Goal: Find specific page/section

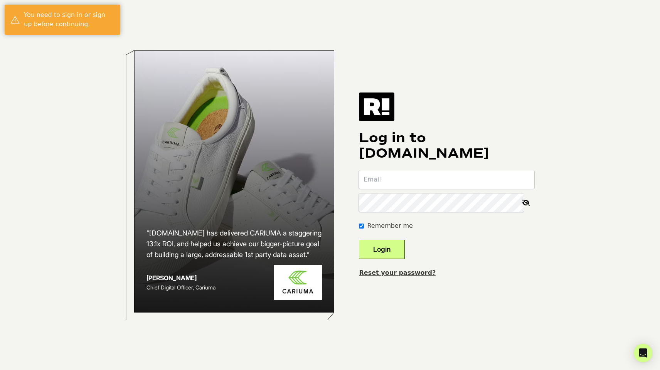
type input "[PERSON_NAME][EMAIL_ADDRESS][DOMAIN_NAME]"
click at [393, 249] on button "Login" at bounding box center [382, 249] width 46 height 19
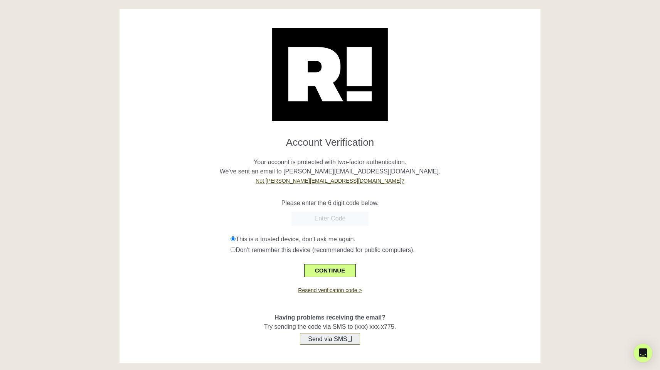
click at [321, 339] on button "Send via SMS" at bounding box center [330, 339] width 60 height 12
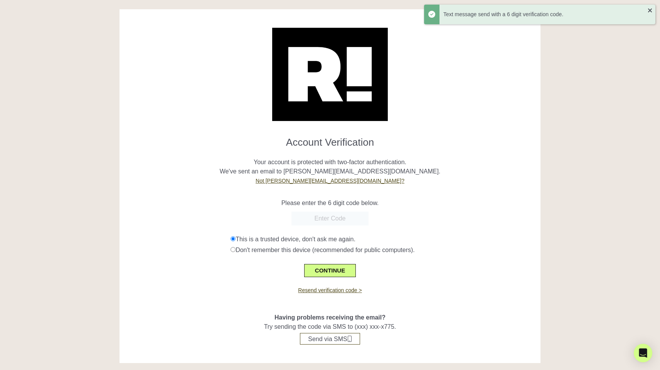
click at [317, 221] on input "text" at bounding box center [329, 219] width 77 height 14
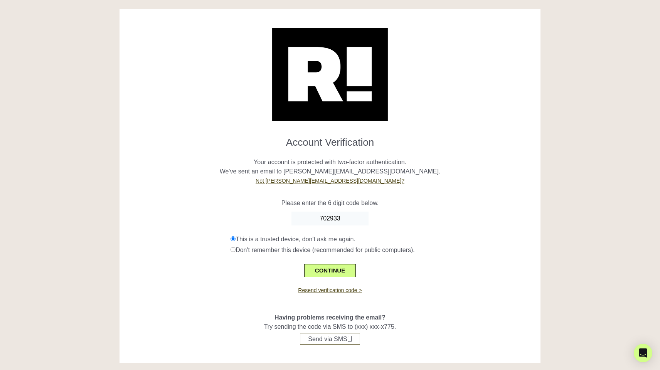
type input "702933"
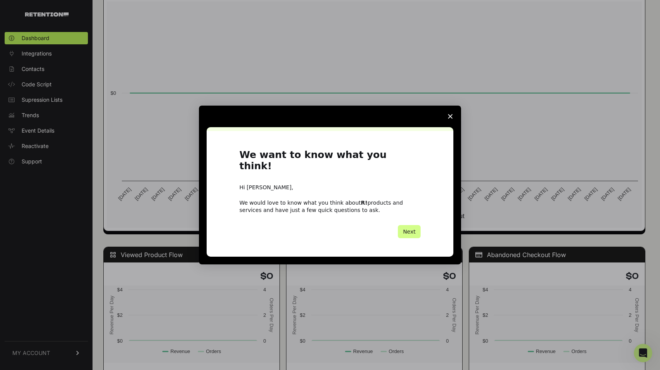
scroll to position [458, 0]
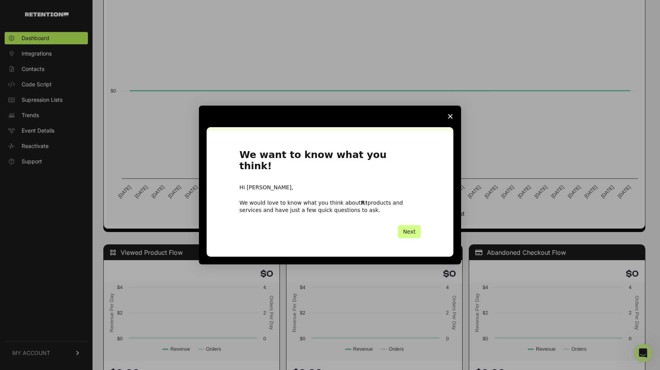
click at [448, 119] on polygon "Close survey" at bounding box center [450, 116] width 5 height 5
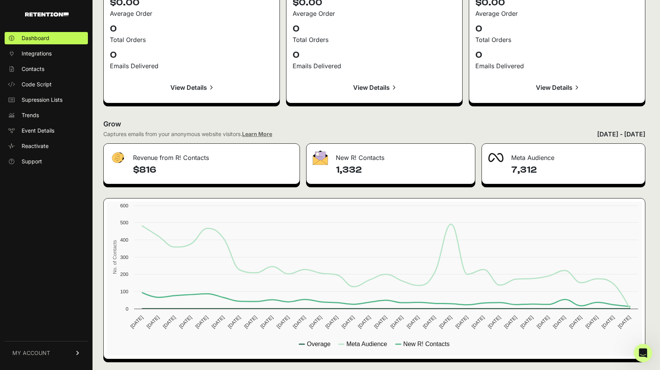
scroll to position [828, 0]
click at [42, 55] on span "Integrations" at bounding box center [37, 54] width 30 height 8
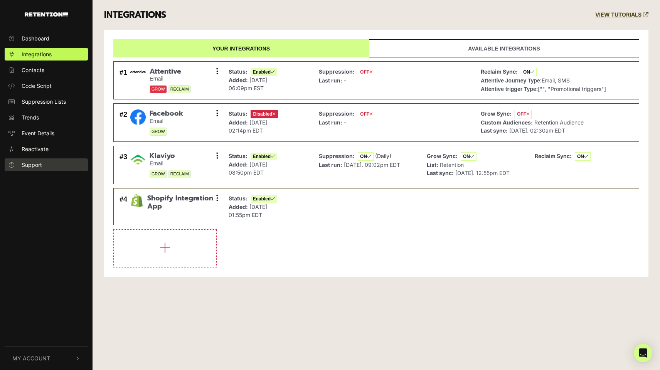
click at [32, 163] on span "Support" at bounding box center [32, 165] width 20 height 8
